Goal: Find specific page/section: Find specific page/section

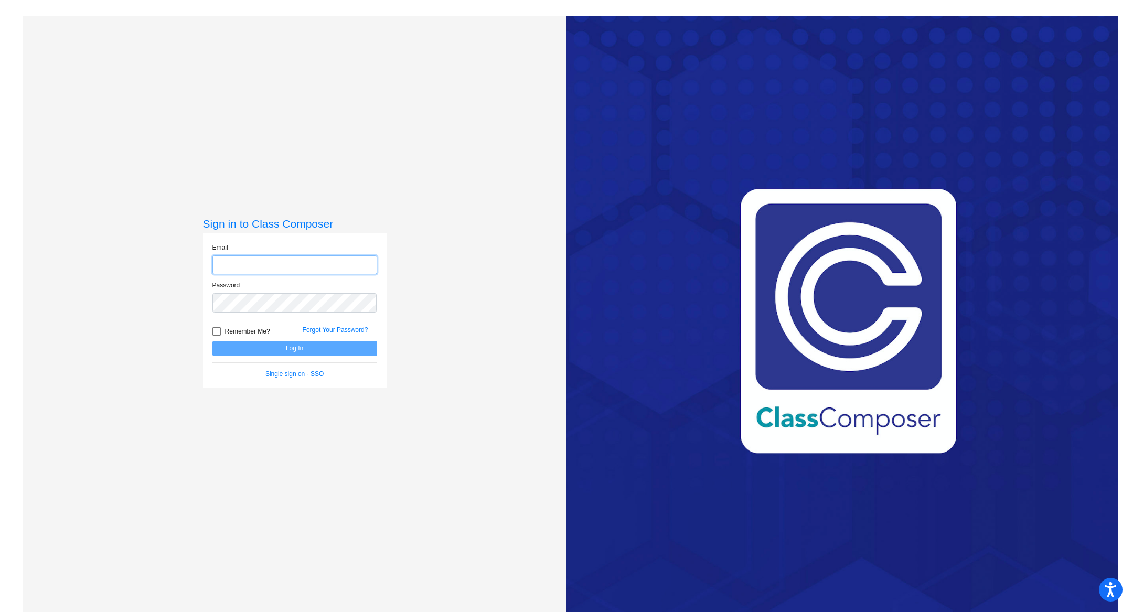
type input "[EMAIL_ADDRESS][PERSON_NAME][DOMAIN_NAME]"
click at [331, 352] on button "Log In" at bounding box center [294, 348] width 165 height 15
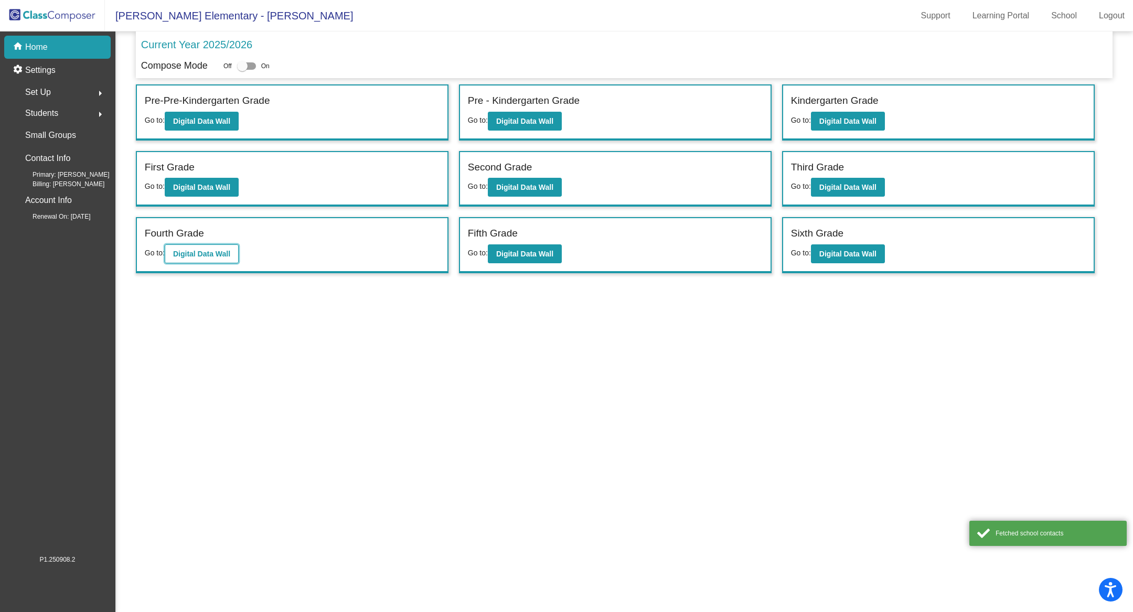
click at [228, 251] on b "Digital Data Wall" at bounding box center [201, 254] width 57 height 8
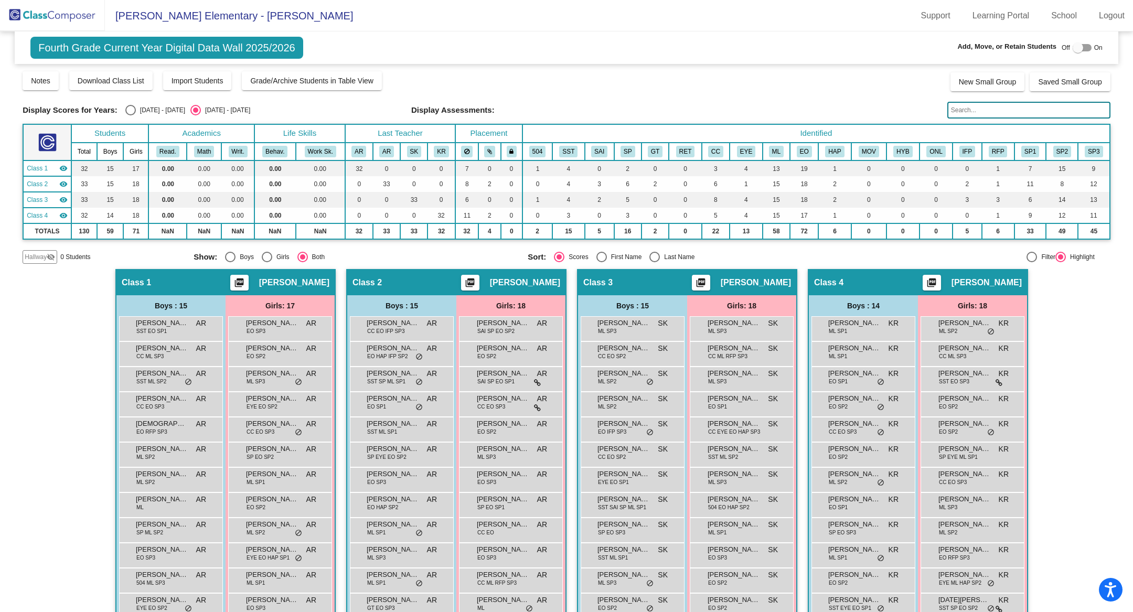
click at [956, 119] on div "Display Scores for Years: [DATE] - [DATE] [DATE] - [DATE] Grade/Archive Student…" at bounding box center [567, 167] width 1088 height 194
click at [958, 114] on input "text" at bounding box center [1029, 110] width 163 height 17
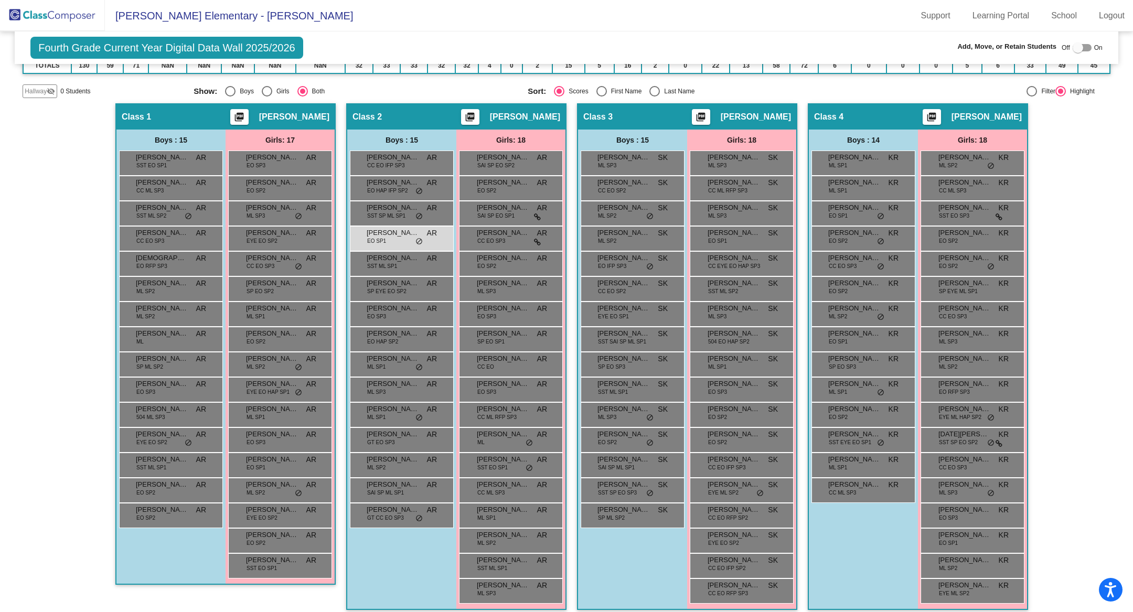
scroll to position [172, 0]
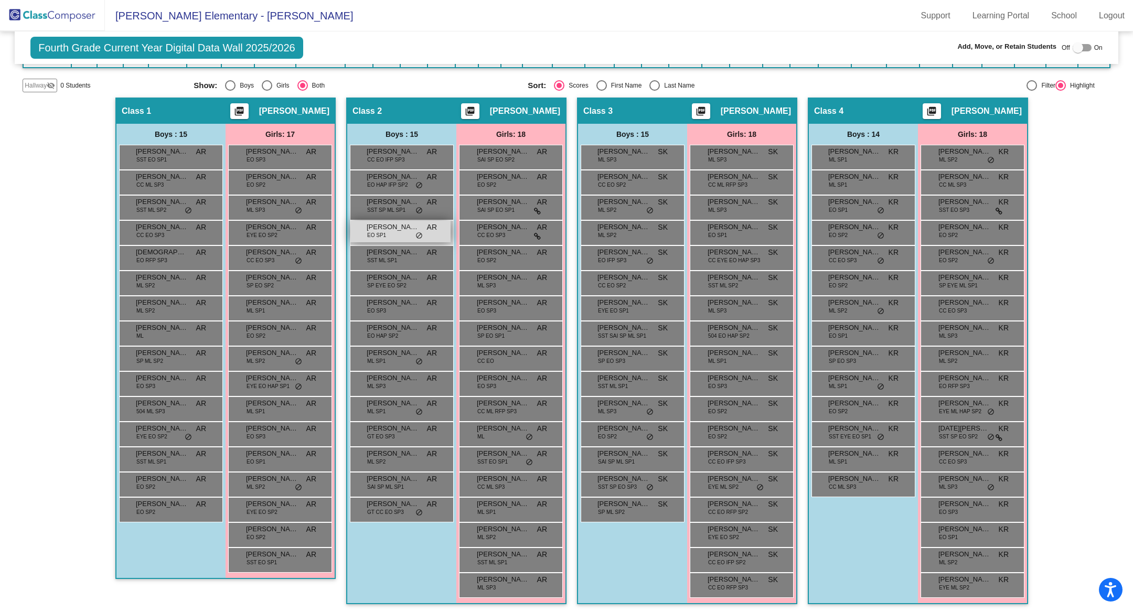
type input "bradl"
click at [371, 231] on span "EO SP1" at bounding box center [376, 235] width 19 height 8
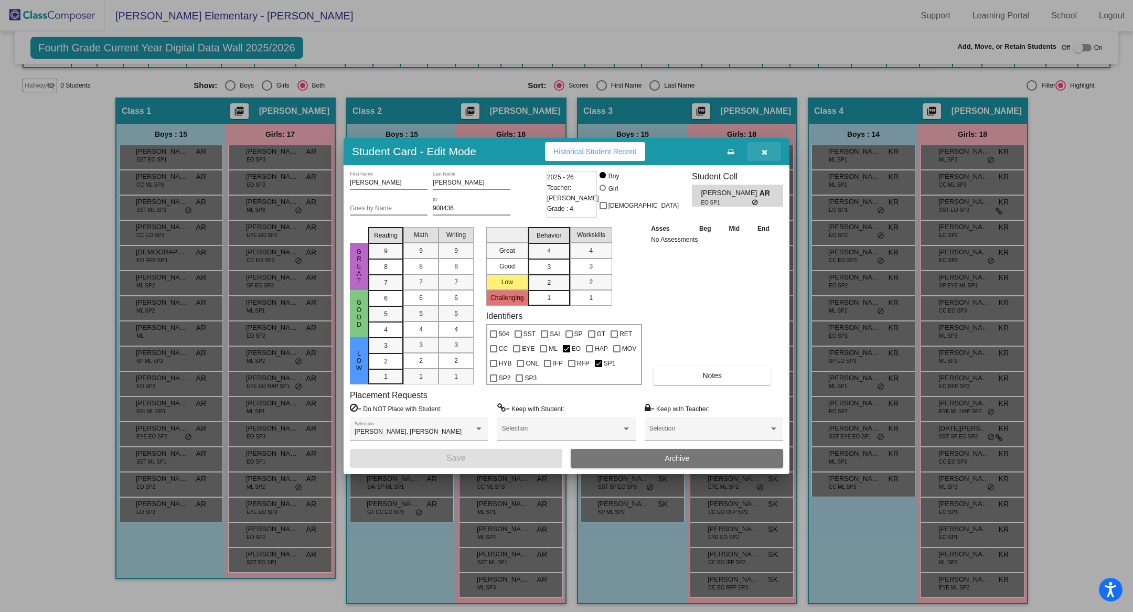
click at [764, 154] on icon "button" at bounding box center [765, 151] width 6 height 7
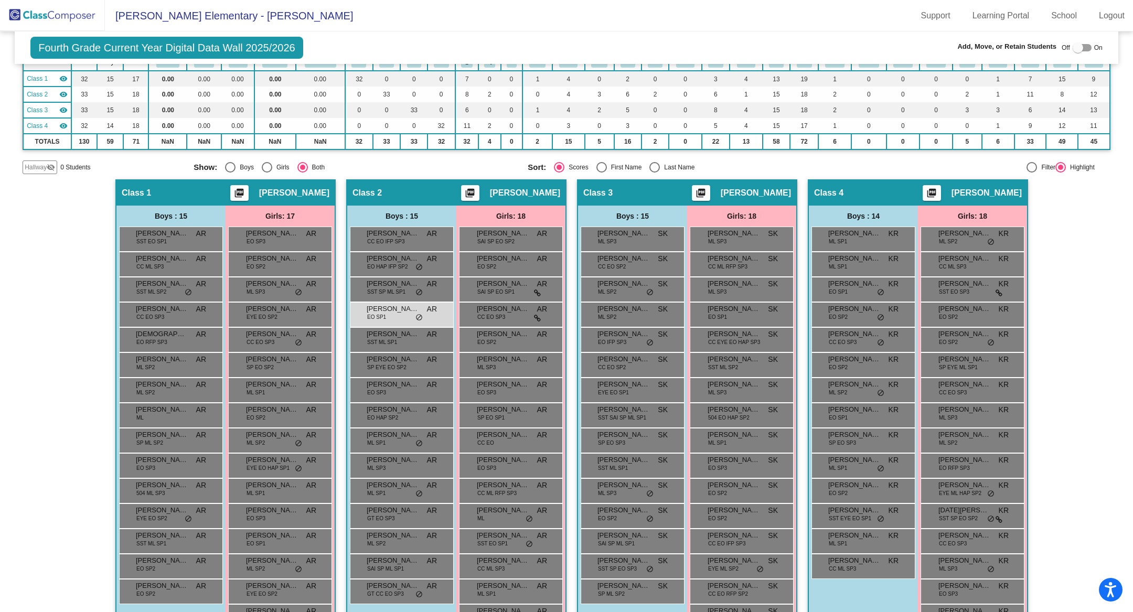
scroll to position [0, 0]
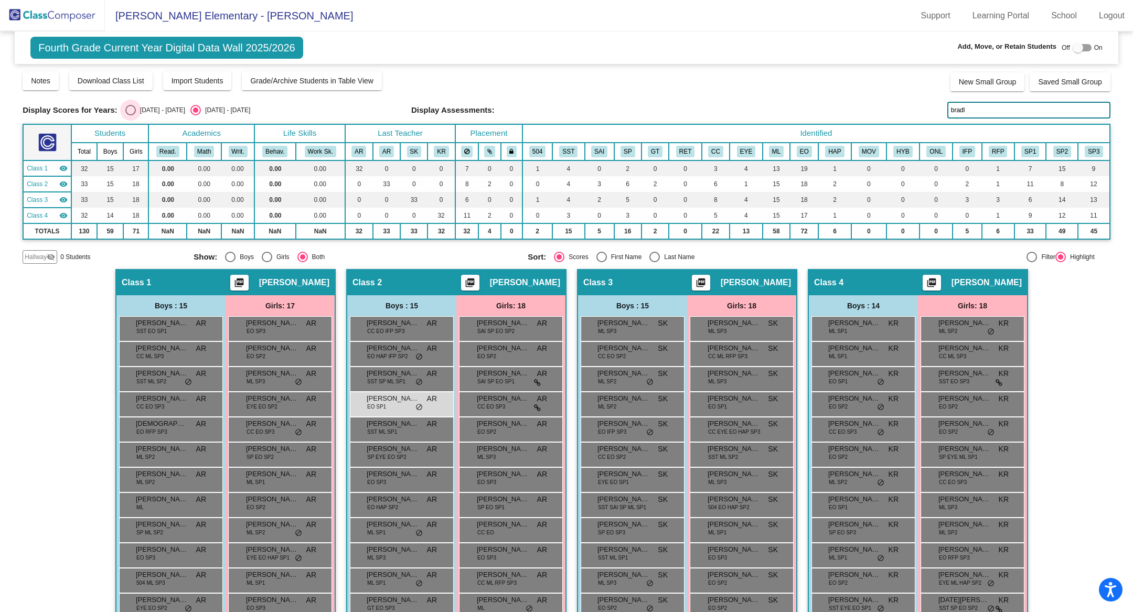
click at [131, 106] on div "Select an option" at bounding box center [130, 110] width 10 height 10
click at [131, 115] on input "[DATE] - [DATE]" at bounding box center [130, 115] width 1 height 1
radio input "true"
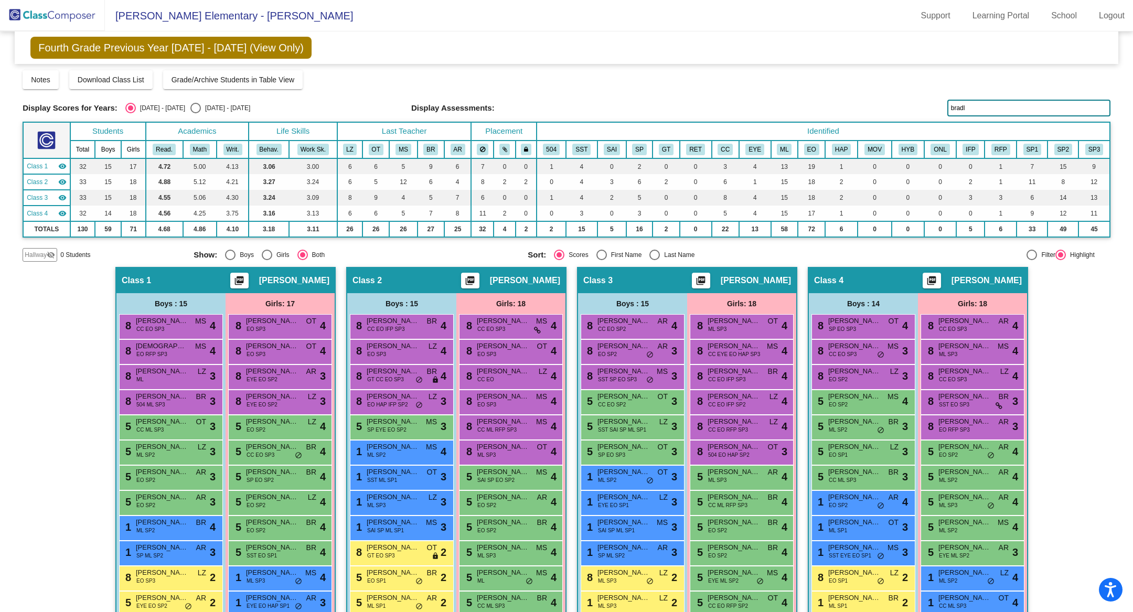
click at [976, 110] on input "bradl" at bounding box center [1029, 108] width 163 height 17
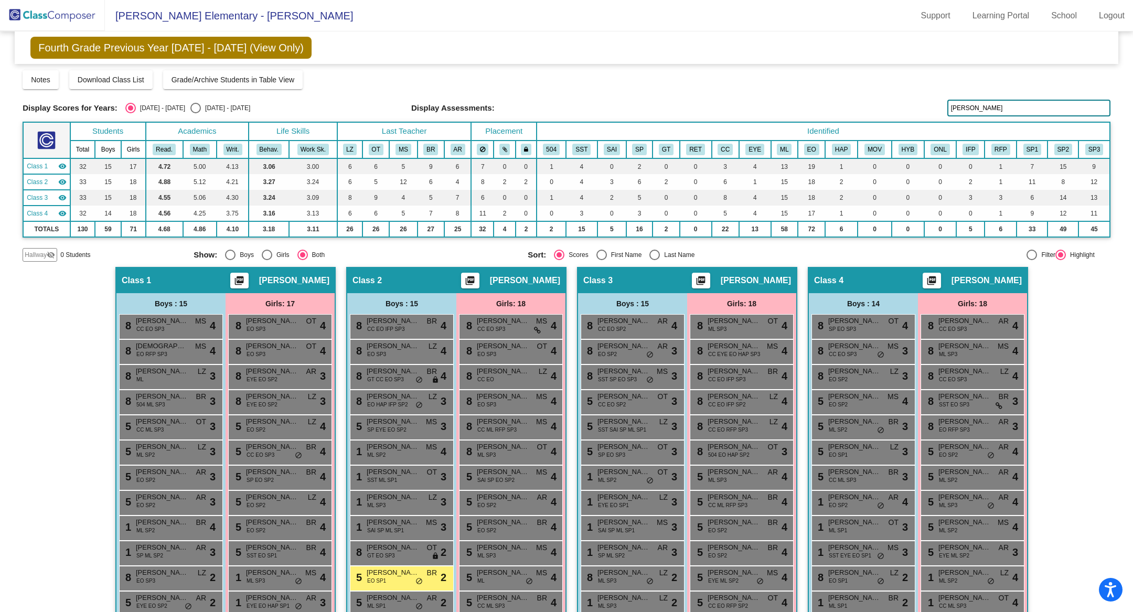
scroll to position [169, 0]
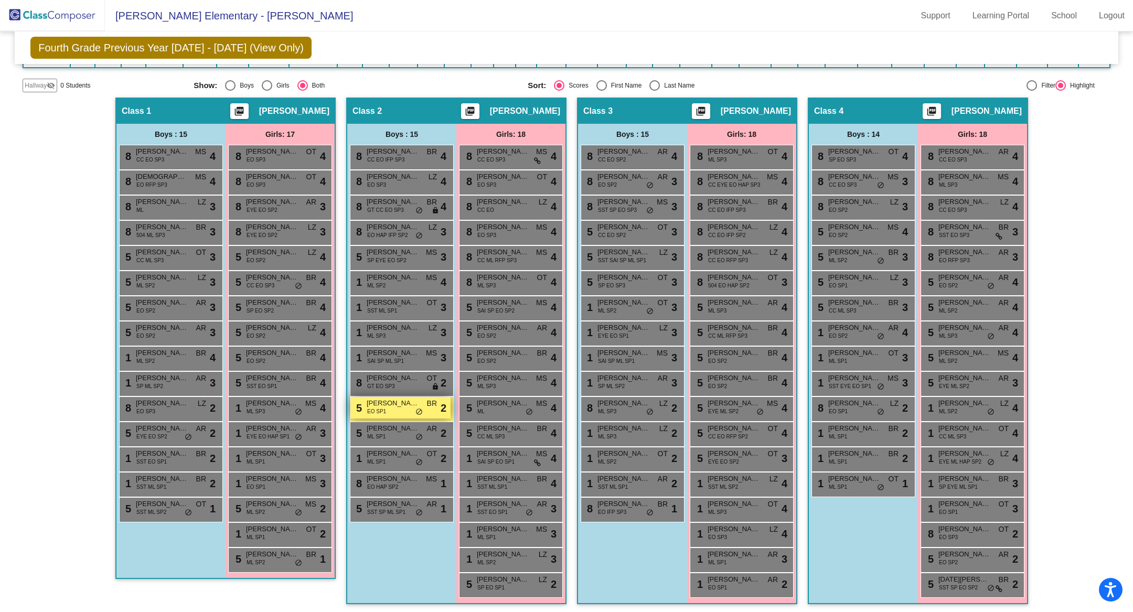
type input "[PERSON_NAME]"
click at [382, 404] on span "[PERSON_NAME]" at bounding box center [393, 403] width 52 height 10
